Goal: Check status

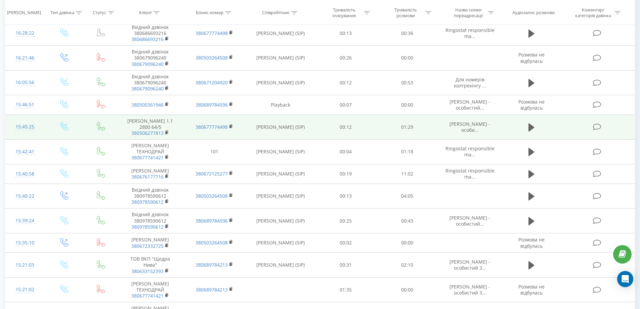
scroll to position [229, 0]
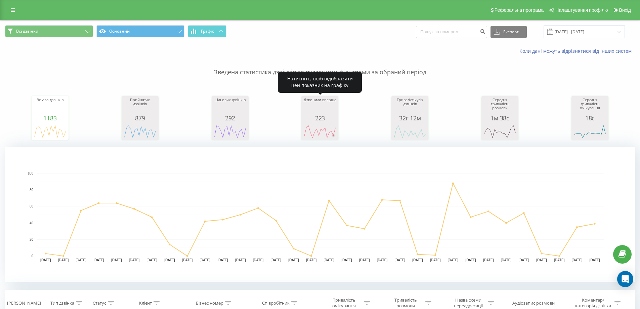
click at [315, 117] on div "223" at bounding box center [320, 118] width 34 height 7
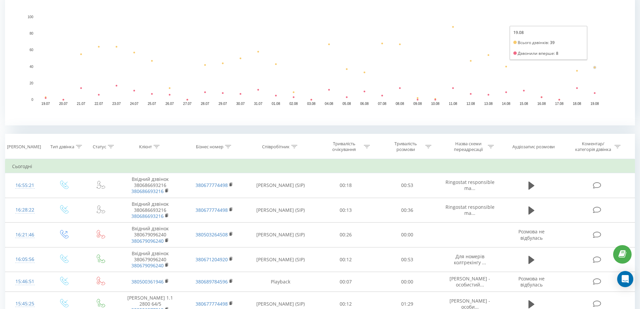
scroll to position [168, 0]
